Goal: Task Accomplishment & Management: Use online tool/utility

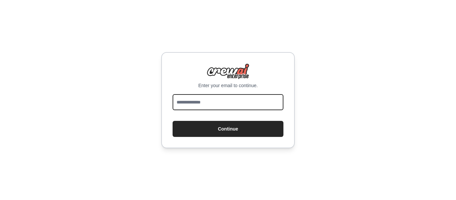
click at [241, 102] on input "email" at bounding box center [227, 102] width 111 height 16
type input "**********"
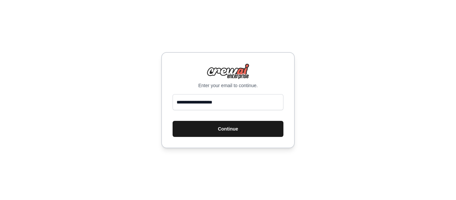
click at [238, 127] on button "Continue" at bounding box center [227, 129] width 111 height 16
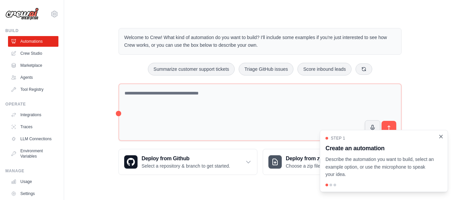
click at [440, 137] on icon "Close walkthrough" at bounding box center [440, 136] width 3 height 3
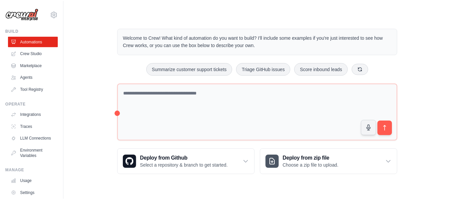
scroll to position [0, 0]
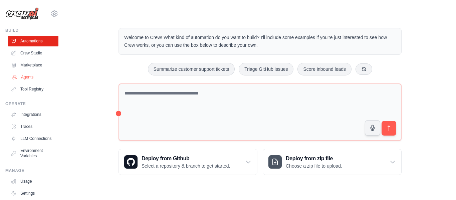
click at [34, 74] on link "Agents" at bounding box center [34, 77] width 50 height 11
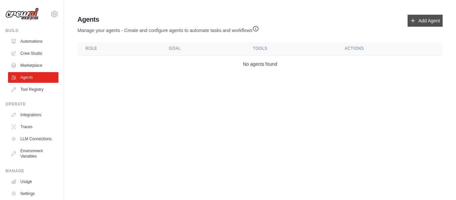
click at [422, 22] on link "Add Agent" at bounding box center [424, 21] width 35 height 12
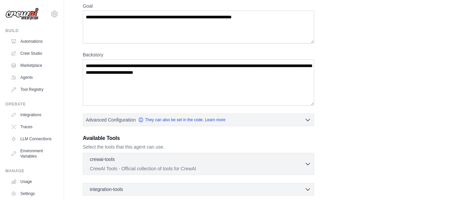
scroll to position [128, 0]
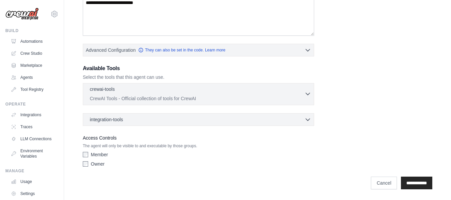
click at [307, 89] on button "crewai-tools 0 selected CrewAI Tools - Official collection of tools for CrewAI" at bounding box center [198, 94] width 225 height 16
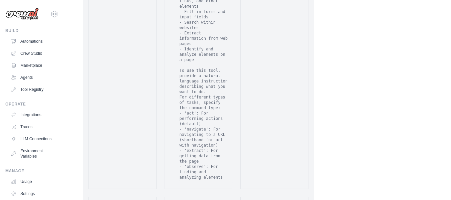
scroll to position [1456, 0]
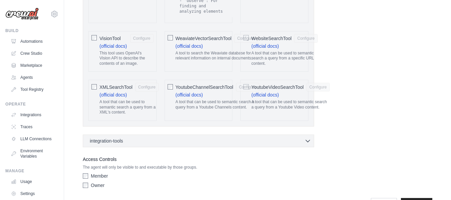
click at [86, 155] on div "Access Controls The agent will only be visible to and executable by those group…" at bounding box center [198, 173] width 231 height 36
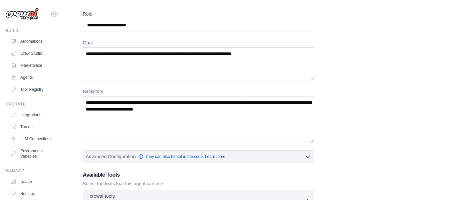
scroll to position [0, 0]
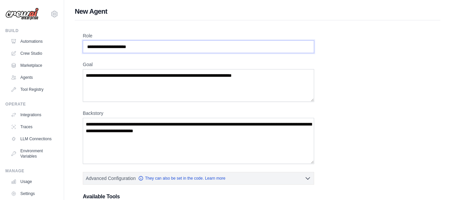
drag, startPoint x: 144, startPoint y: 45, endPoint x: 78, endPoint y: 49, distance: 65.9
drag, startPoint x: 163, startPoint y: 45, endPoint x: 137, endPoint y: 47, distance: 26.1
click at [137, 47] on input "Role" at bounding box center [198, 46] width 231 height 13
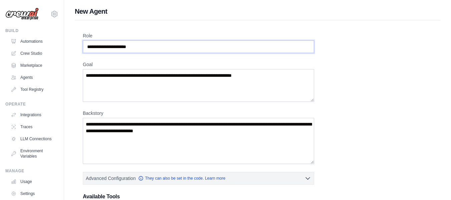
click at [137, 47] on input "Role" at bounding box center [198, 46] width 231 height 13
click at [138, 47] on input "Role" at bounding box center [198, 46] width 231 height 13
type input "*"
type input "******"
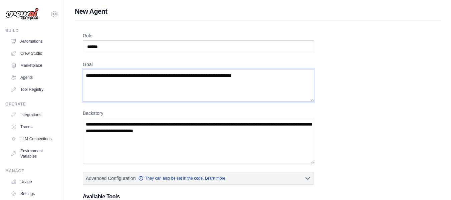
click at [158, 78] on textarea "Goal" at bounding box center [198, 85] width 231 height 33
click at [252, 75] on textarea "**********" at bounding box center [198, 85] width 231 height 33
click at [286, 74] on textarea "**********" at bounding box center [198, 85] width 231 height 33
type textarea "**********"
click at [226, 133] on textarea "Backstory" at bounding box center [198, 141] width 231 height 46
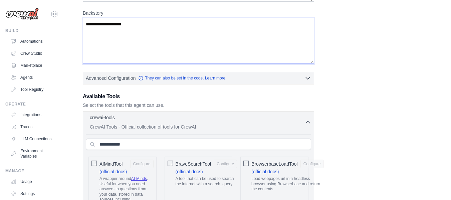
scroll to position [110, 0]
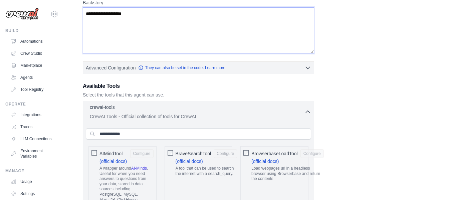
type textarea "**********"
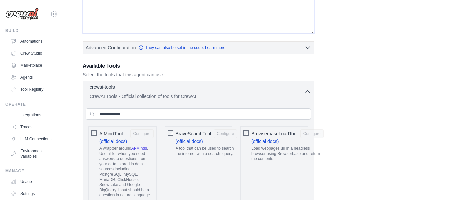
scroll to position [131, 0]
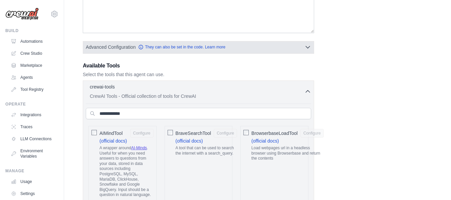
click at [281, 46] on button "Advanced Configuration They can also be set in the code. Learn more" at bounding box center [198, 47] width 230 height 12
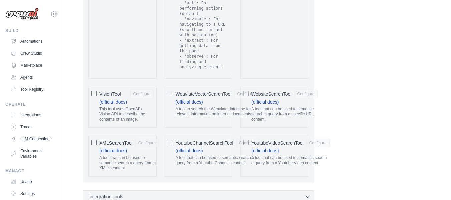
scroll to position [1508, 0]
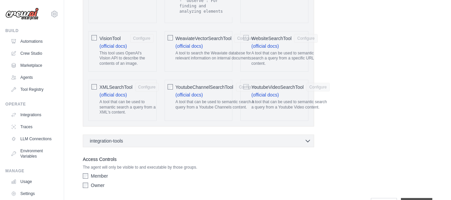
click at [428, 198] on input "**********" at bounding box center [416, 204] width 31 height 13
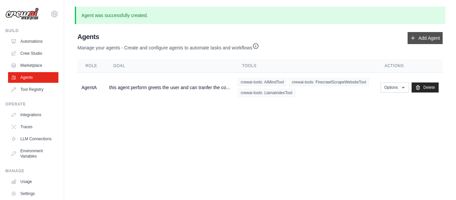
click at [419, 39] on link "Add Agent" at bounding box center [424, 38] width 35 height 12
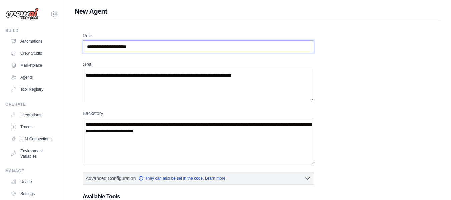
drag, startPoint x: 140, startPoint y: 47, endPoint x: 77, endPoint y: 32, distance: 64.3
click at [77, 32] on div "Role Goal [GEOGRAPHIC_DATA] Advanced Configuration They can also be set in the …" at bounding box center [257, 170] width 365 height 301
type input "******"
click at [123, 84] on textarea "Goal" at bounding box center [198, 85] width 231 height 33
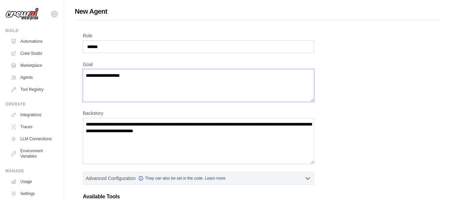
type textarea "**********"
click at [138, 143] on textarea "Backstory" at bounding box center [198, 141] width 231 height 46
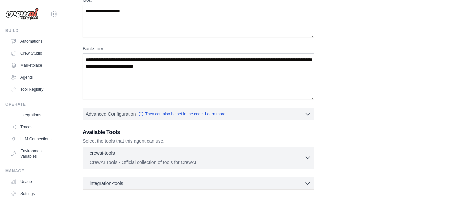
scroll to position [65, 0]
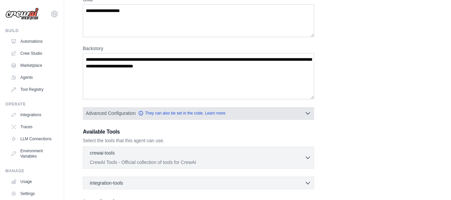
click at [243, 114] on button "Advanced Configuration They can also be set in the code. Learn more" at bounding box center [198, 113] width 230 height 12
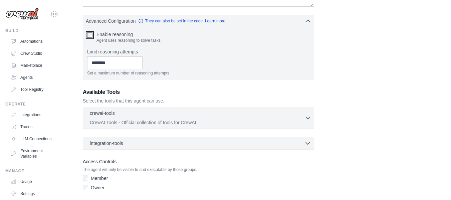
scroll to position [181, 0]
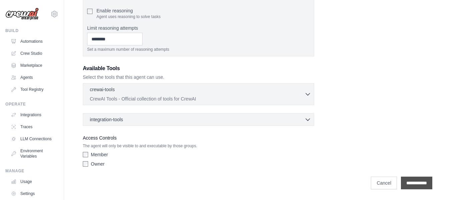
click at [414, 183] on input "**********" at bounding box center [416, 182] width 31 height 13
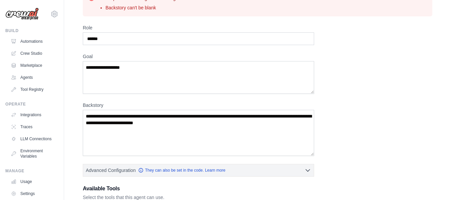
scroll to position [35, 0]
click at [130, 128] on textarea "Backstory" at bounding box center [198, 132] width 231 height 46
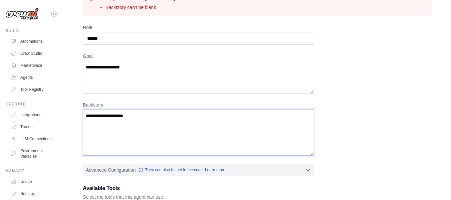
scroll to position [155, 0]
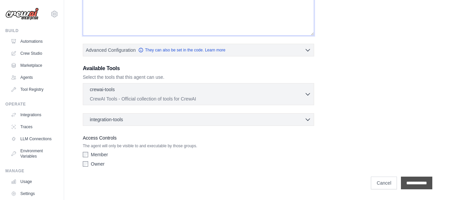
type textarea "**********"
click at [415, 178] on input "**********" at bounding box center [416, 182] width 31 height 13
click at [371, 32] on div "**********" at bounding box center [257, 37] width 349 height 266
click at [416, 178] on input "**********" at bounding box center [416, 182] width 31 height 13
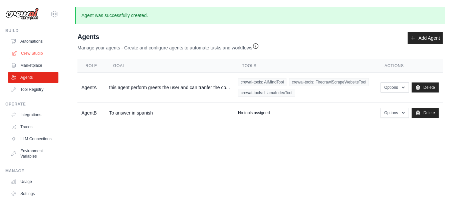
click at [28, 51] on link "Crew Studio" at bounding box center [34, 53] width 50 height 11
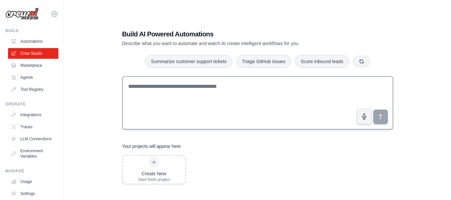
scroll to position [13, 0]
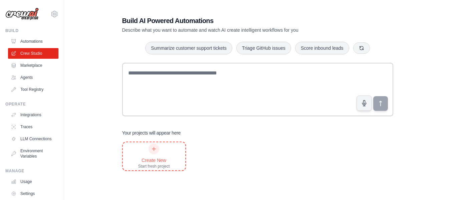
click at [150, 162] on div "Create New" at bounding box center [154, 160] width 32 height 7
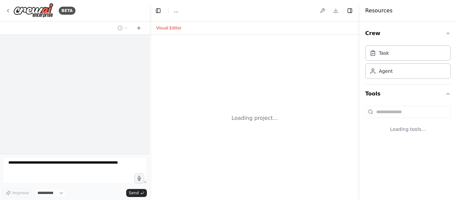
select select "****"
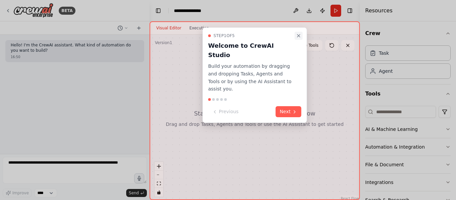
click at [298, 38] on icon "Close walkthrough" at bounding box center [298, 35] width 5 height 5
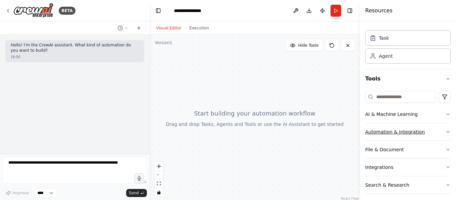
scroll to position [37, 0]
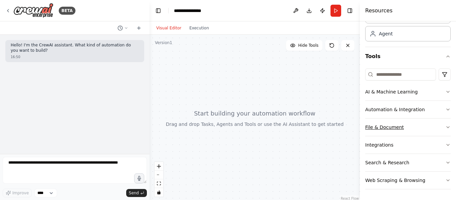
click at [377, 130] on button "File & Document" at bounding box center [407, 126] width 85 height 17
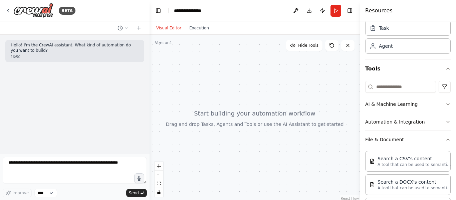
scroll to position [8, 0]
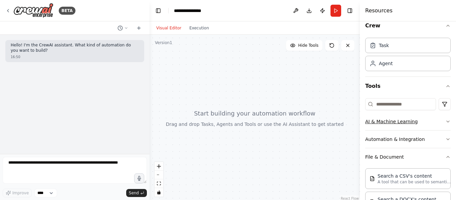
click at [402, 123] on button "AI & Machine Learning" at bounding box center [407, 121] width 85 height 17
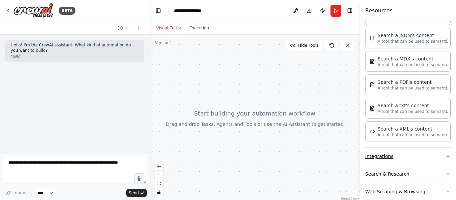
scroll to position [305, 0]
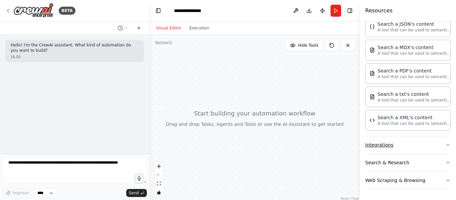
click at [375, 142] on button "Integrations" at bounding box center [407, 144] width 85 height 17
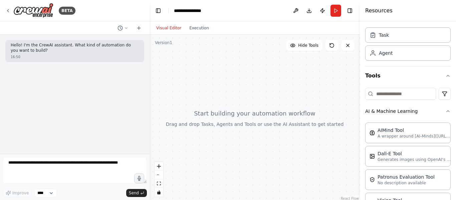
scroll to position [0, 0]
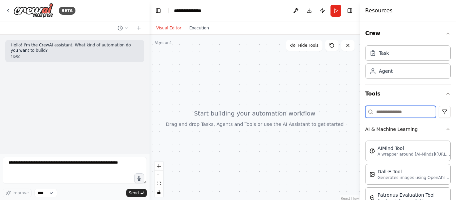
click at [393, 108] on input at bounding box center [400, 112] width 71 height 12
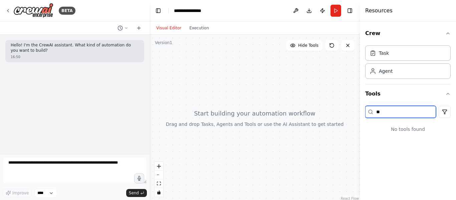
type input "*"
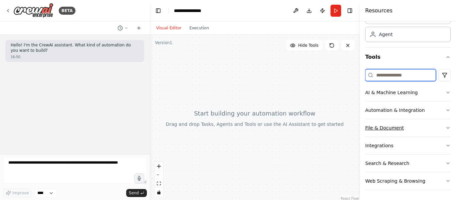
scroll to position [37, 0]
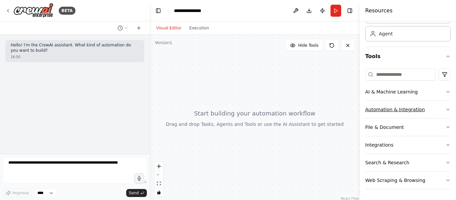
click at [373, 112] on button "Automation & Integration" at bounding box center [407, 109] width 85 height 17
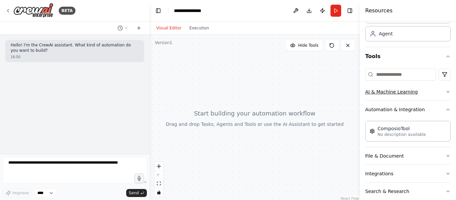
click at [389, 91] on button "AI & Machine Learning" at bounding box center [407, 91] width 85 height 17
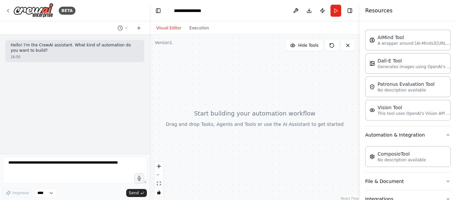
scroll to position [165, 0]
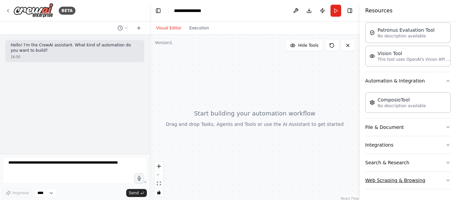
click at [387, 179] on button "Web Scraping & Browsing" at bounding box center [407, 179] width 85 height 17
click at [391, 133] on button "File & Document" at bounding box center [407, 127] width 85 height 17
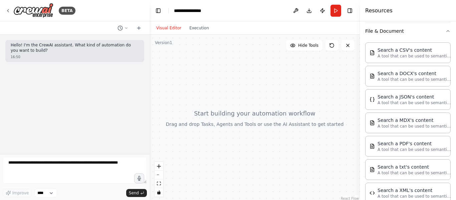
scroll to position [259, 0]
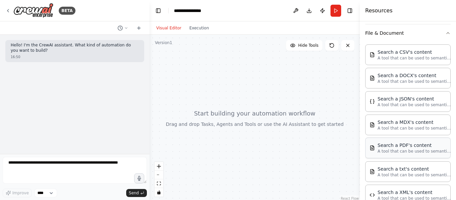
click at [397, 147] on div "Search a PDF's content" at bounding box center [413, 145] width 73 height 7
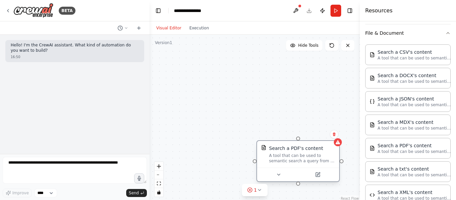
drag, startPoint x: 335, startPoint y: 161, endPoint x: 274, endPoint y: 150, distance: 62.0
click at [274, 150] on div "Search a PDF's content" at bounding box center [296, 148] width 54 height 7
click at [277, 175] on icon at bounding box center [278, 174] width 5 height 5
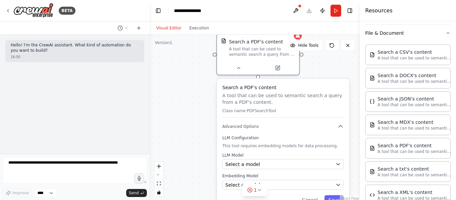
drag, startPoint x: 281, startPoint y: 144, endPoint x: 239, endPoint y: 35, distance: 117.2
click at [239, 35] on div "Search a PDF's content A tool that can be used to semantic search a query from …" at bounding box center [254, 118] width 210 height 167
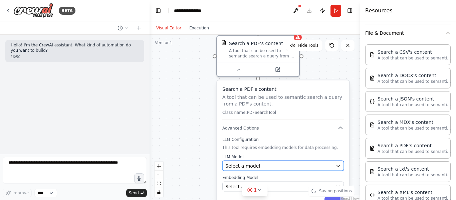
click at [275, 164] on div "Select a model" at bounding box center [278, 165] width 107 height 7
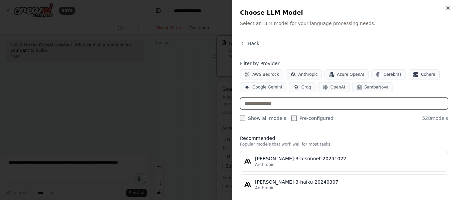
click at [276, 104] on input "text" at bounding box center [344, 103] width 208 height 12
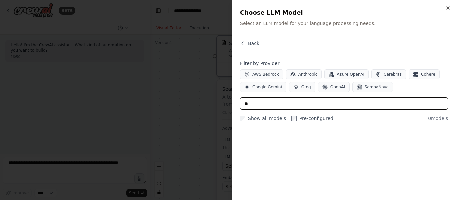
type input "*"
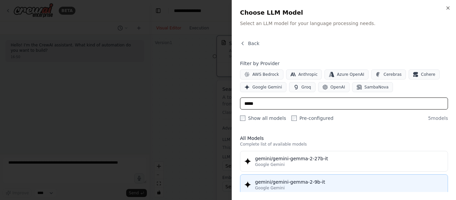
type input "*****"
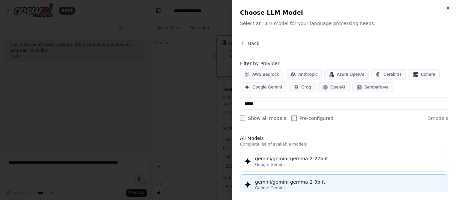
click at [287, 182] on div "gemini/gemini-gemma-2-9b-it" at bounding box center [349, 181] width 188 height 7
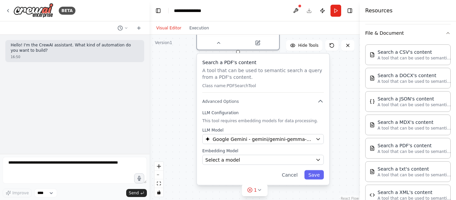
drag, startPoint x: 284, startPoint y: 93, endPoint x: 263, endPoint y: 61, distance: 38.0
click at [263, 61] on div "Search a PDF's content A tool that can be used to semantic search a query from …" at bounding box center [262, 76] width 121 height 34
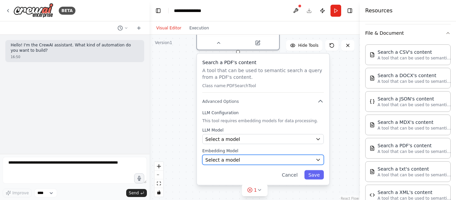
click at [251, 159] on div "Select a model" at bounding box center [258, 159] width 107 height 7
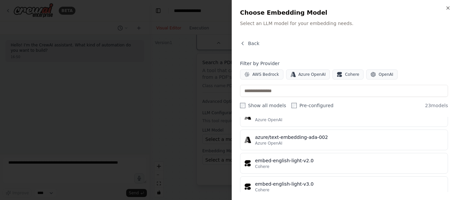
scroll to position [0, 0]
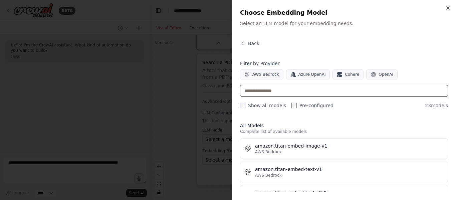
click at [279, 90] on input "text" at bounding box center [344, 91] width 208 height 12
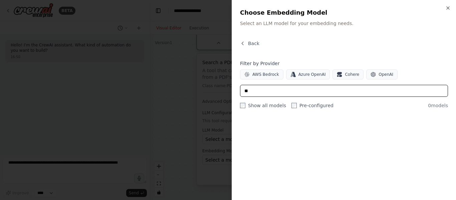
type input "*"
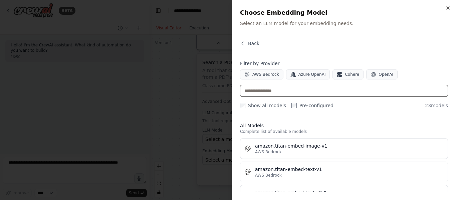
type input "*"
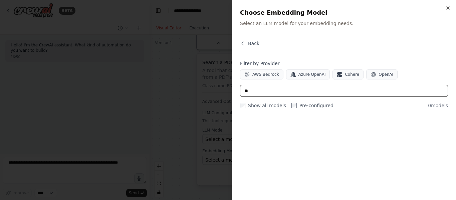
type input "*"
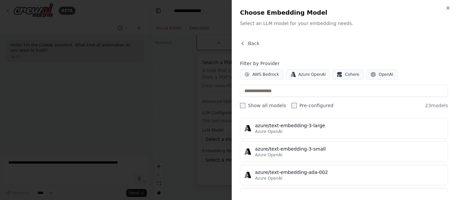
scroll to position [254, 0]
click at [268, 154] on span "Azure OpenAI" at bounding box center [268, 154] width 27 height 5
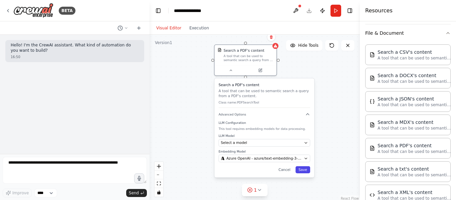
click at [303, 169] on button "Save" at bounding box center [302, 169] width 15 height 7
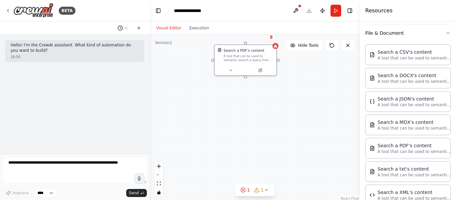
click at [123, 29] on button at bounding box center [123, 28] width 16 height 8
click at [117, 73] on div at bounding box center [74, 100] width 149 height 200
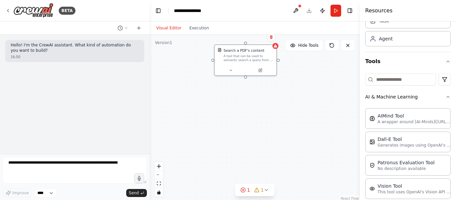
scroll to position [0, 0]
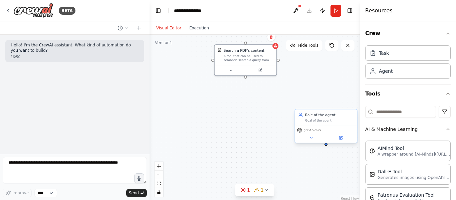
click at [319, 118] on div "Goal of the agent" at bounding box center [329, 120] width 49 height 4
click at [311, 139] on icon at bounding box center [311, 138] width 4 height 4
drag, startPoint x: 335, startPoint y: 161, endPoint x: 273, endPoint y: 168, distance: 62.4
click at [273, 168] on div "**********" at bounding box center [254, 118] width 210 height 167
type input "*"
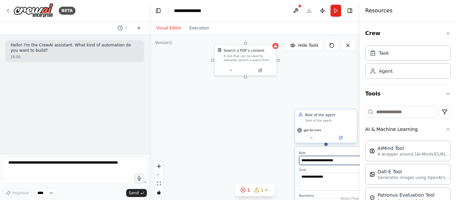
type input "**********"
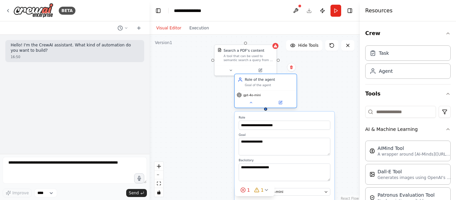
drag, startPoint x: 321, startPoint y: 120, endPoint x: 241, endPoint y: 72, distance: 92.5
click at [244, 77] on div "Role of the agent Goal of the agent" at bounding box center [268, 82] width 49 height 10
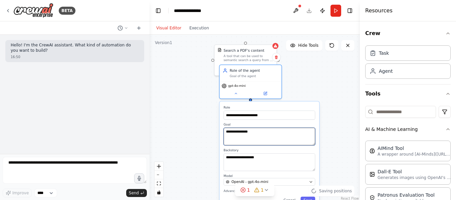
click at [258, 138] on textarea "**********" at bounding box center [268, 136] width 91 height 18
type textarea "*"
type textarea "**********"
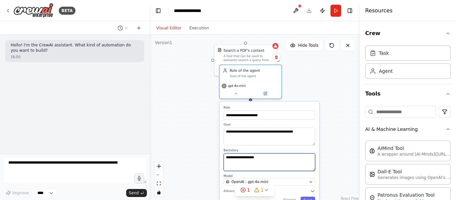
click at [264, 162] on textarea "**********" at bounding box center [268, 162] width 91 height 18
type textarea "*"
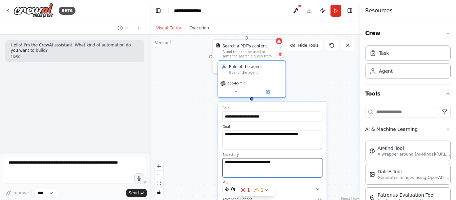
type textarea "**********"
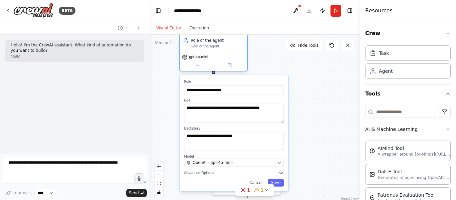
drag, startPoint x: 267, startPoint y: 84, endPoint x: 228, endPoint y: 57, distance: 47.7
click at [228, 57] on div "gpt-4o-mini" at bounding box center [213, 56] width 63 height 5
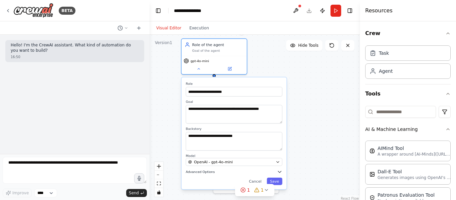
click at [280, 173] on icon "button" at bounding box center [279, 171] width 5 height 5
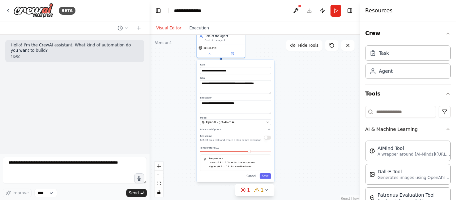
drag, startPoint x: 238, startPoint y: 82, endPoint x: 235, endPoint y: 28, distance: 54.5
click at [235, 28] on div "**********" at bounding box center [254, 110] width 210 height 178
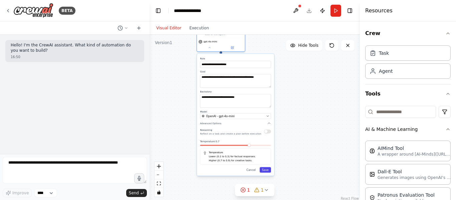
click at [268, 172] on button "Save" at bounding box center [265, 169] width 11 height 5
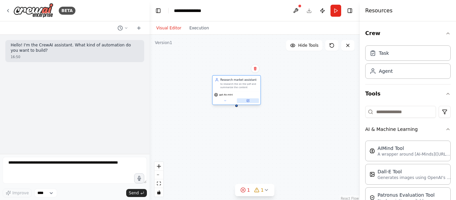
drag, startPoint x: 221, startPoint y: 51, endPoint x: 236, endPoint y: 101, distance: 52.7
click at [237, 101] on button at bounding box center [248, 100] width 22 height 5
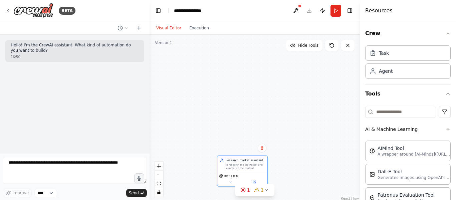
drag, startPoint x: 245, startPoint y: 54, endPoint x: 250, endPoint y: 134, distance: 79.9
click at [250, 134] on div "Search a PDF's content A tool that can be used to semantic search a query from …" at bounding box center [254, 118] width 210 height 167
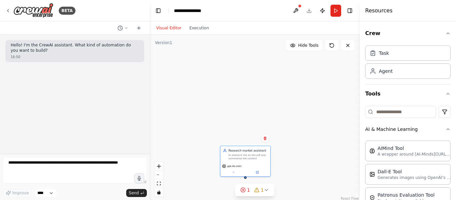
drag, startPoint x: 239, startPoint y: 86, endPoint x: 242, endPoint y: 75, distance: 11.0
click at [242, 75] on div "Search a PDF's content A tool that can be used to semantic search a query from …" at bounding box center [254, 118] width 210 height 167
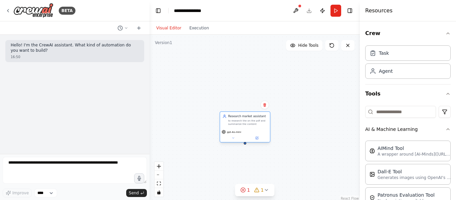
drag, startPoint x: 240, startPoint y: 154, endPoint x: 242, endPoint y: 121, distance: 33.1
click at [242, 121] on div "to research the on the pdf and summarize the content" at bounding box center [247, 122] width 39 height 6
click at [334, 5] on button "Run" at bounding box center [335, 11] width 11 height 12
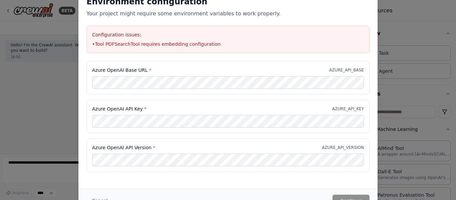
click at [53, 70] on div "Environment configuration Your project might require some environment variables…" at bounding box center [228, 100] width 456 height 200
click at [403, 41] on div "Environment configuration Your project might require some environment variables…" at bounding box center [228, 100] width 456 height 200
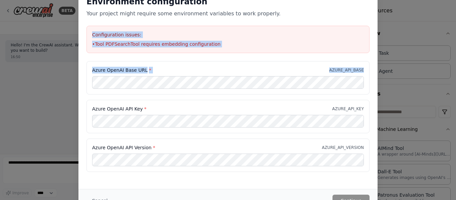
drag, startPoint x: 275, startPoint y: 13, endPoint x: 421, endPoint y: 62, distance: 153.6
click at [421, 62] on div "Environment configuration Your project might require some environment variables…" at bounding box center [228, 100] width 456 height 200
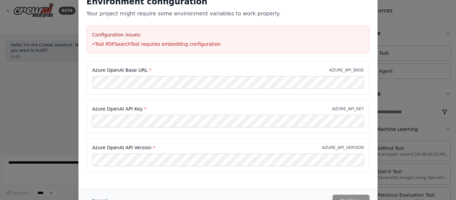
click at [421, 62] on div "Environment configuration Your project might require some environment variables…" at bounding box center [228, 100] width 456 height 200
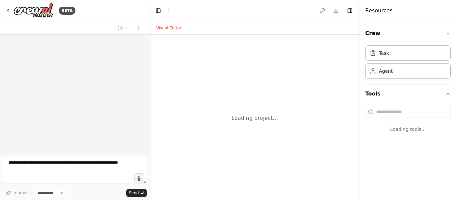
select select "****"
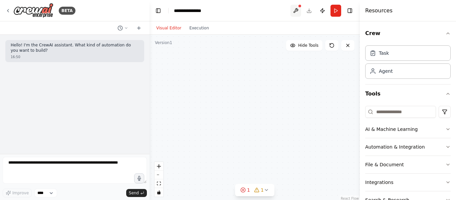
click at [298, 11] on button at bounding box center [295, 11] width 11 height 12
drag, startPoint x: 254, startPoint y: 122, endPoint x: 239, endPoint y: 67, distance: 57.6
click at [239, 67] on div "Search a PDF's content A tool that can be used to semantic search a query from …" at bounding box center [254, 118] width 210 height 167
click at [264, 192] on button "1 1" at bounding box center [254, 190] width 39 height 12
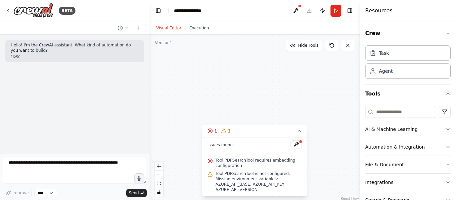
click at [211, 74] on div "Search a PDF's content A tool that can be used to semantic search a query from …" at bounding box center [254, 118] width 210 height 167
click at [299, 131] on icon at bounding box center [299, 130] width 3 height 1
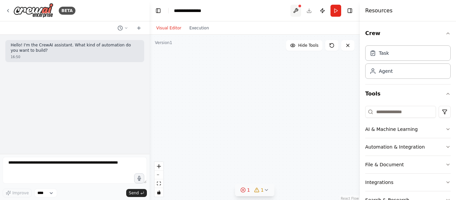
click at [294, 12] on button at bounding box center [295, 11] width 11 height 12
